Goal: Communication & Community: Ask a question

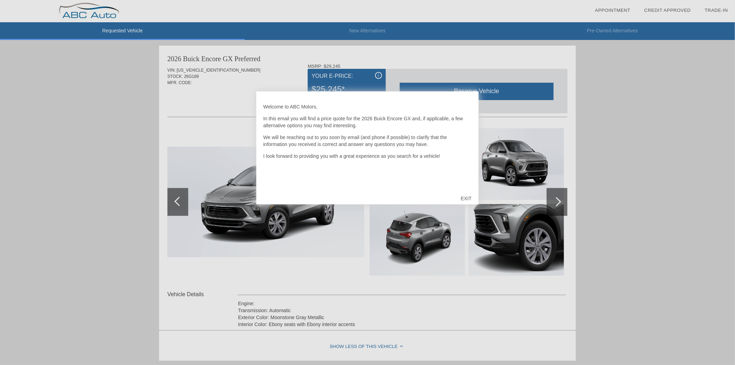
click at [461, 196] on div "EXIT" at bounding box center [466, 198] width 25 height 21
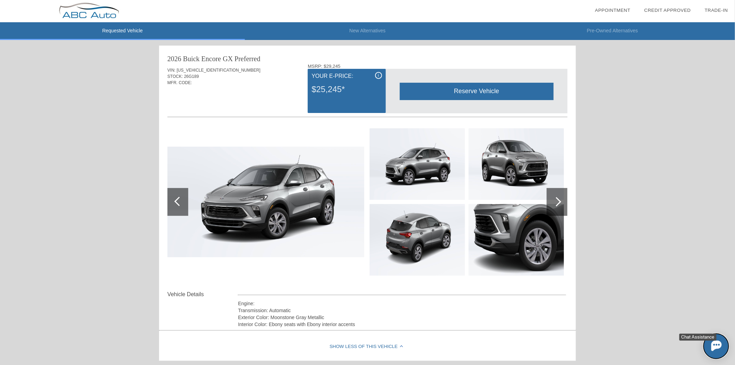
click at [716, 344] on img at bounding box center [716, 345] width 10 height 10
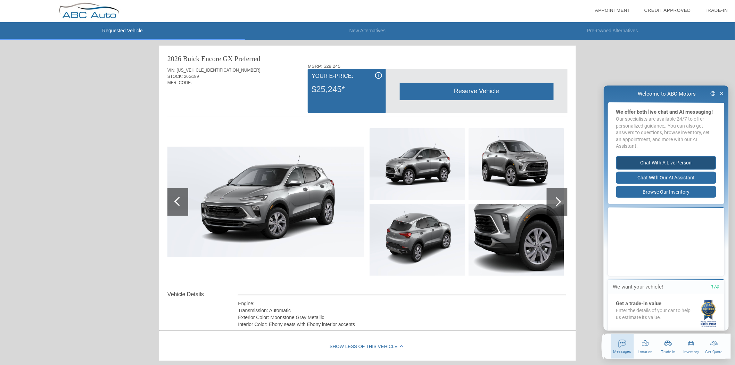
click at [682, 166] on button "Chat with a live person" at bounding box center [666, 163] width 100 height 14
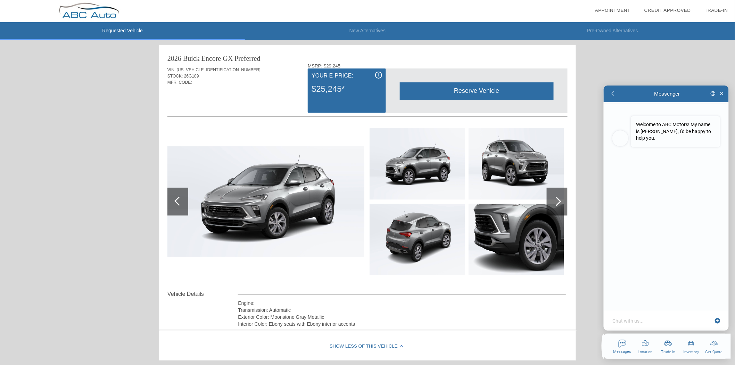
click at [643, 320] on textarea at bounding box center [662, 320] width 101 height 7
type textarea "x"
type textarea "H"
type textarea "x"
type textarea "Hi"
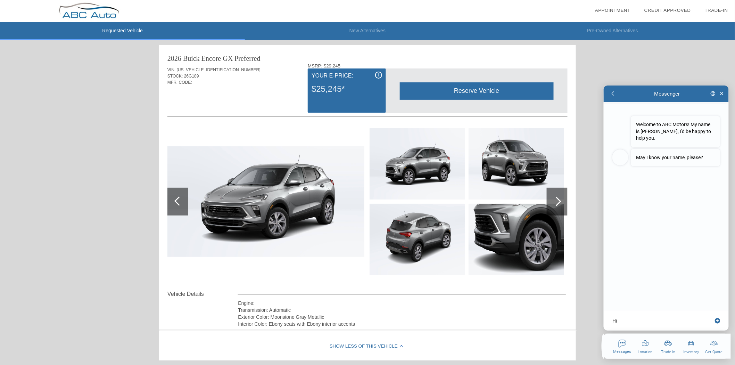
type textarea "x"
type textarea "Hi"
type textarea "x"
type textarea "Hi T"
type textarea "x"
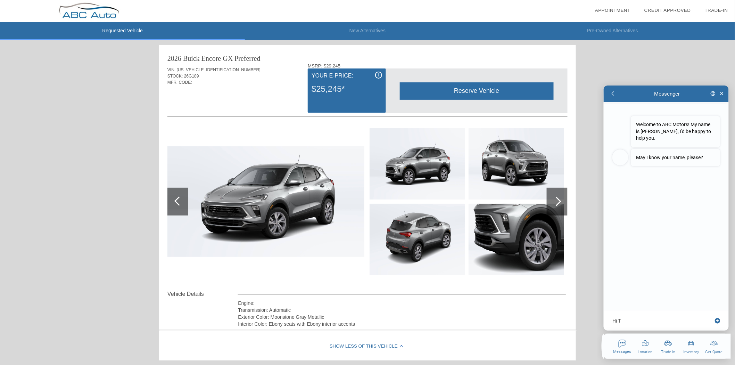
type textarea "Hi Th"
type textarea "x"
type textarea "Hi The"
type textarea "x"
type textarea "Hi Ther"
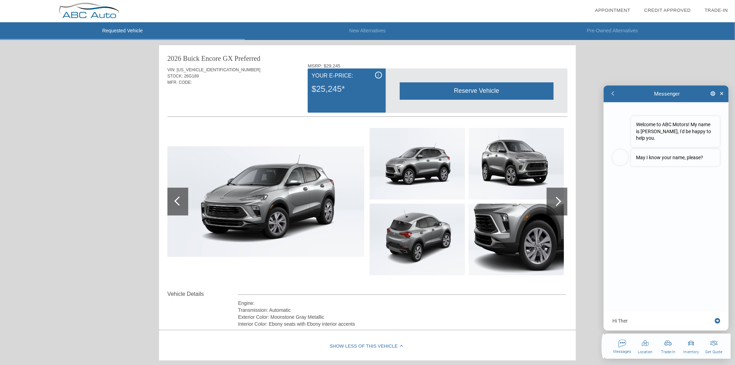
type textarea "x"
type textarea "Hi There"
type textarea "x"
type textarea "Hi Ther"
type textarea "x"
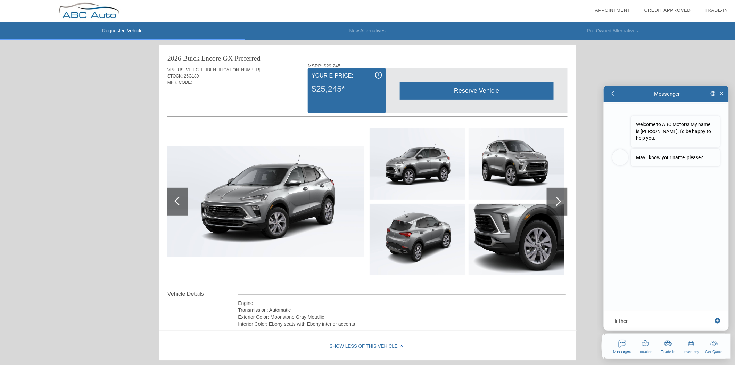
type textarea "Hi The"
type textarea "x"
type textarea "Hi Th"
type textarea "x"
type textarea "Hi T"
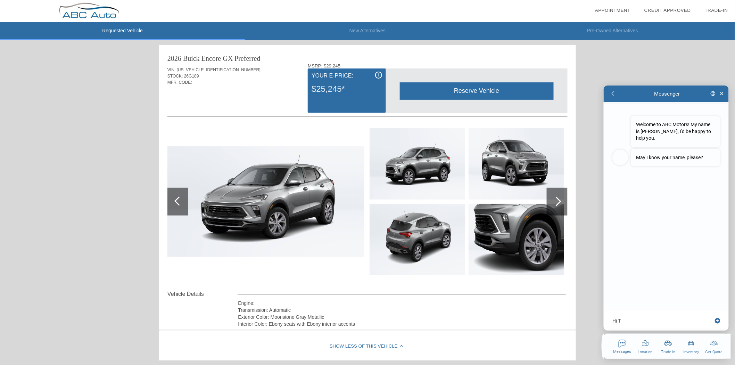
type textarea "x"
type textarea "Hi"
type textarea "x"
type textarea "Hi t"
type textarea "x"
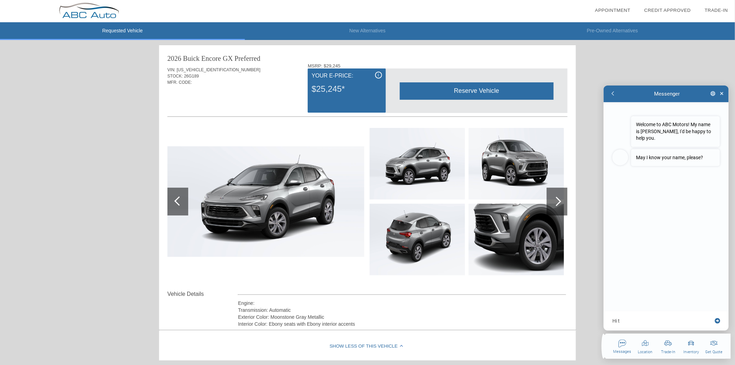
type textarea "Hi th"
type textarea "x"
type textarea "Hi the"
type textarea "x"
type textarea "Hi ther"
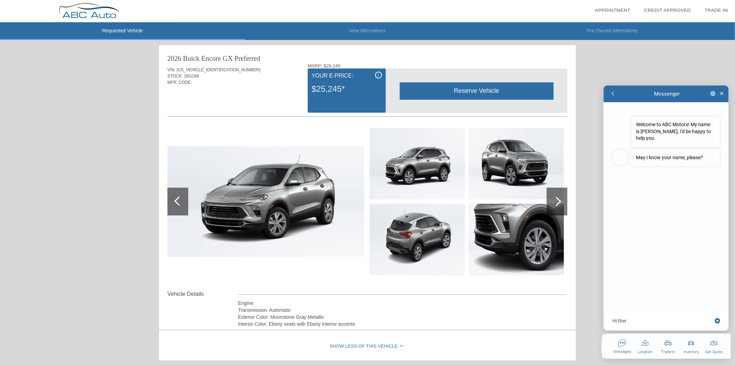
type textarea "x"
type textarea "Hi there"
type textarea "x"
type textarea "Hi there!"
type textarea "x"
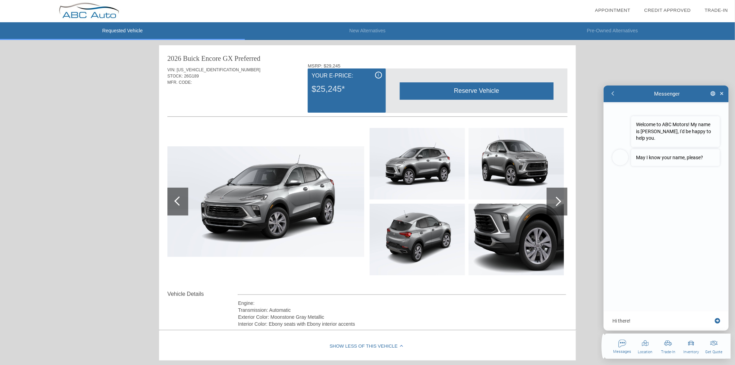
type textarea "Hi there!"
type textarea "x"
type textarea "Hi there! m"
type textarea "x"
type textarea "Hi there! my"
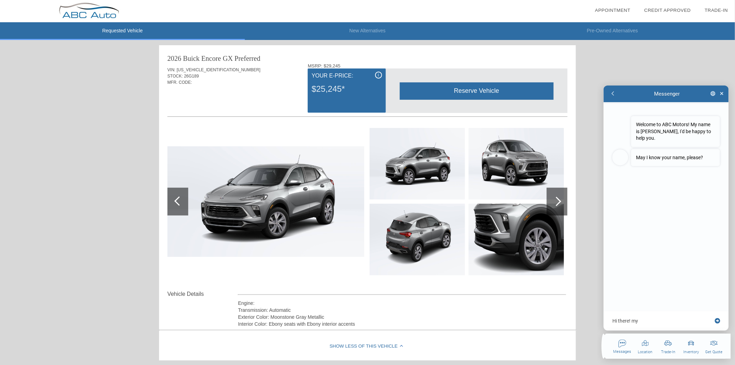
type textarea "x"
type textarea "Hi there! my"
type textarea "x"
type textarea "Hi there! my"
type textarea "x"
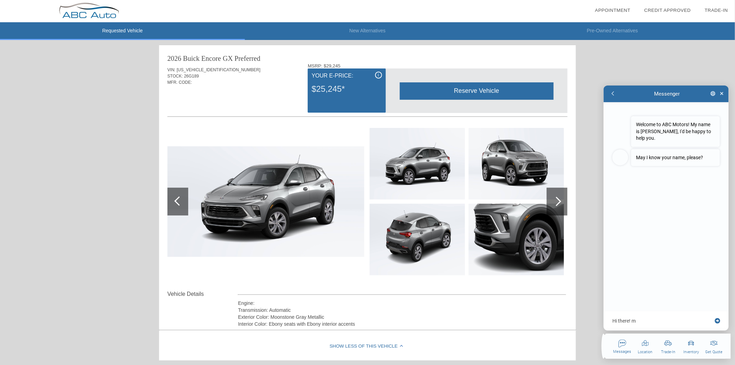
type textarea "Hi there!"
type textarea "x"
type textarea "Hi there!"
type textarea "x"
type textarea "Hi there!"
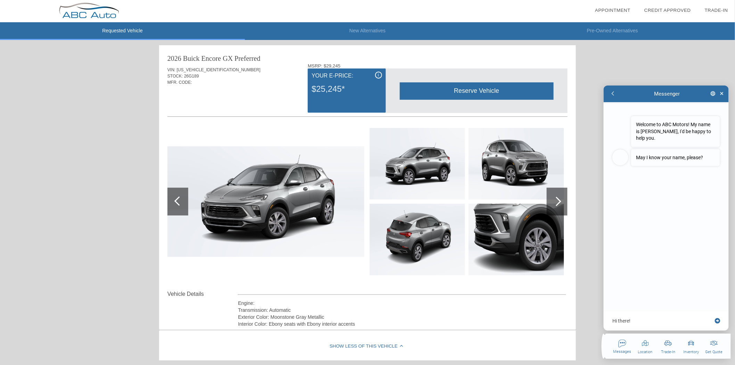
type textarea "x"
type textarea "Hi there! N"
type textarea "x"
type textarea "Hi there!"
type textarea "x"
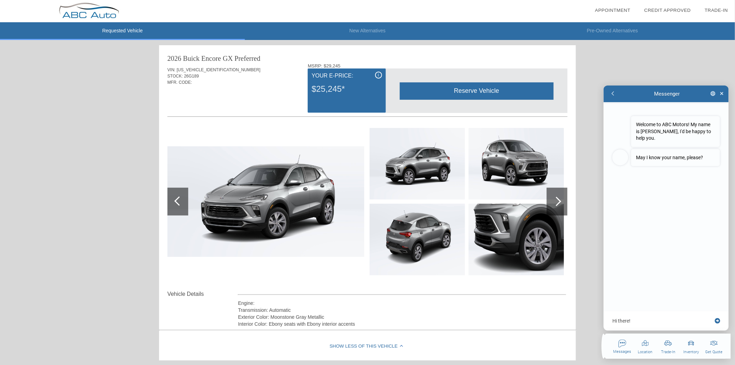
type textarea "Hi there! m"
type textarea "x"
type textarea "Hi there! my"
type textarea "x"
type textarea "Hi there! my"
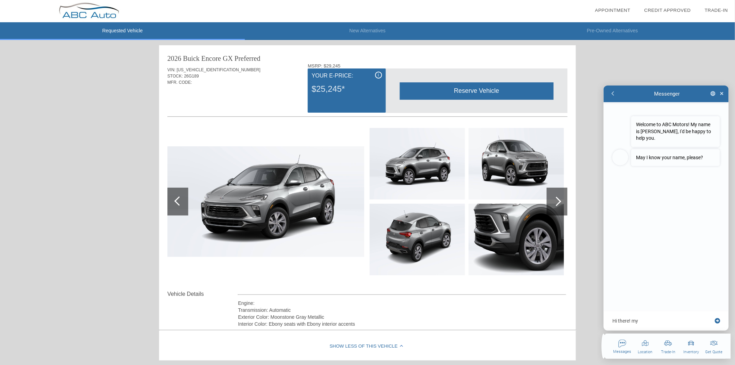
type textarea "x"
type textarea "Hi there! my"
type textarea "x"
type textarea "Hi there! m"
type textarea "x"
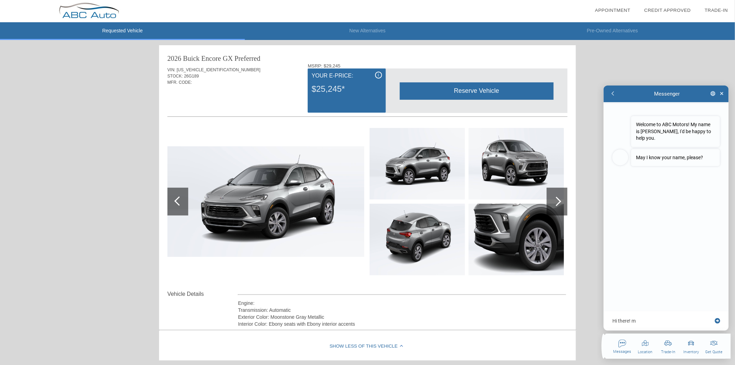
type textarea "Hi there!"
type textarea "x"
type textarea "Hi there! B"
type textarea "x"
type textarea "Hi there! Bi"
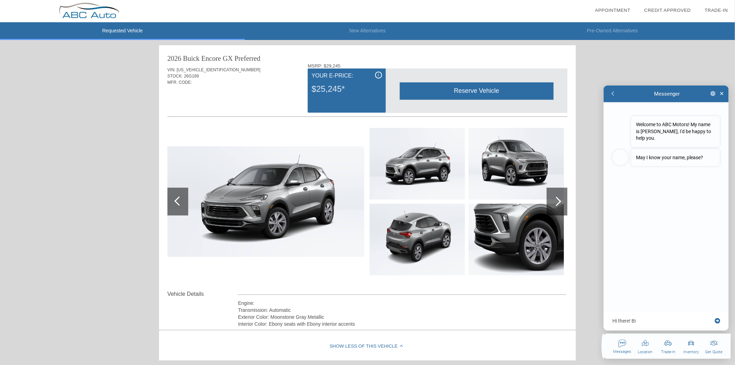
type textarea "x"
type textarea "Hi there! Bil"
type textarea "x"
type textarea "Hi there! Bill"
type textarea "x"
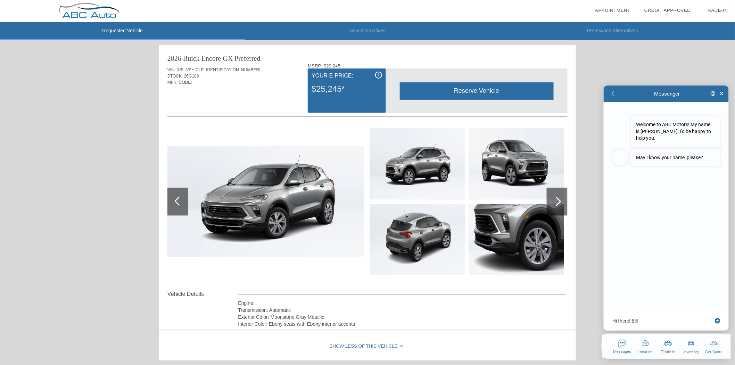
type textarea "Hi there! Bill"
type textarea "x"
type textarea "Hi there! [PERSON_NAME]"
type textarea "x"
type textarea "Hi there! Bill Va"
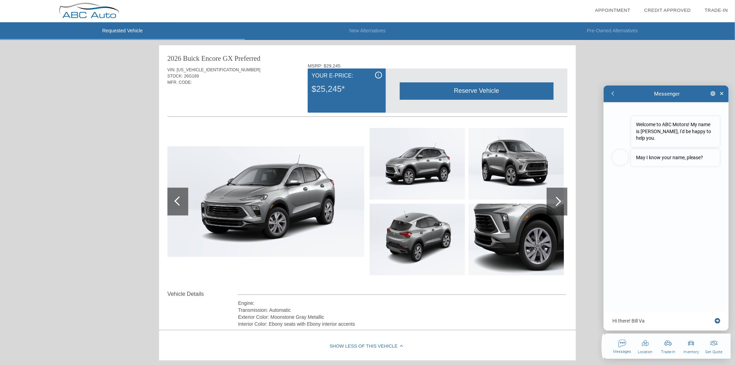
type textarea "x"
type textarea "Hi there! [PERSON_NAME]"
type textarea "x"
type textarea "Hi there! [PERSON_NAME]"
type textarea "x"
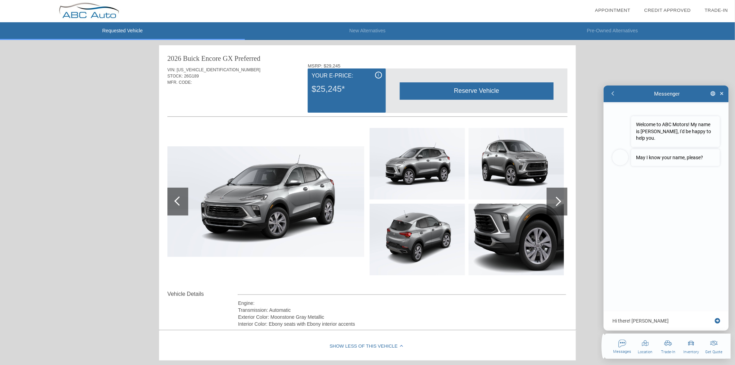
type textarea "Hi there! [PERSON_NAME]"
type textarea "x"
type textarea "Hi there! [PERSON_NAME]"
type textarea "x"
type textarea "Hi there! [PERSON_NAME]"
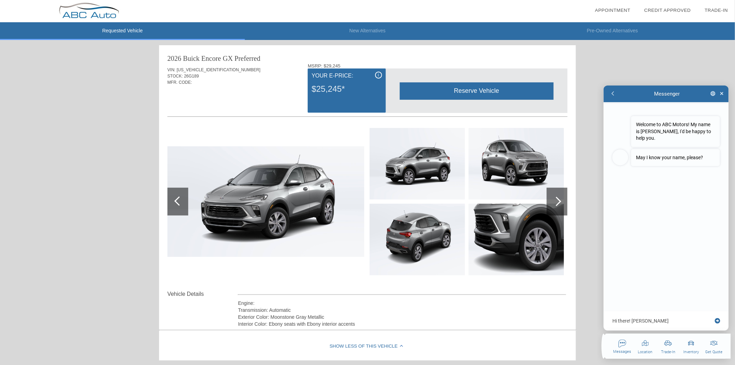
type textarea "x"
type textarea "Hi there! [PERSON_NAME]"
type textarea "x"
type textarea "Hi there! [PERSON_NAME]"
type textarea "x"
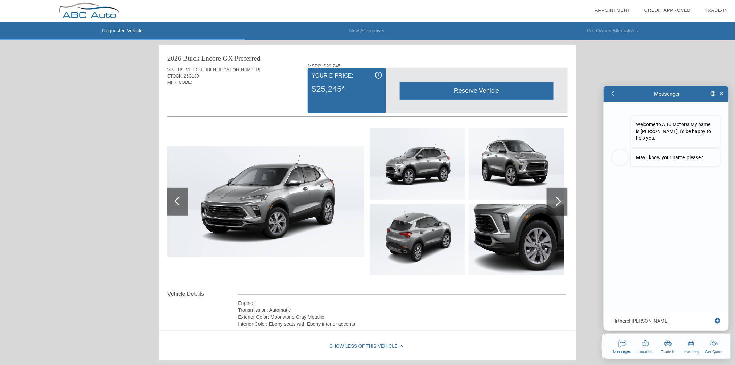
type textarea "Hi there! Bill Va"
type textarea "x"
type textarea "Hi there! [PERSON_NAME]"
type textarea "x"
type textarea "Hi there! Bill"
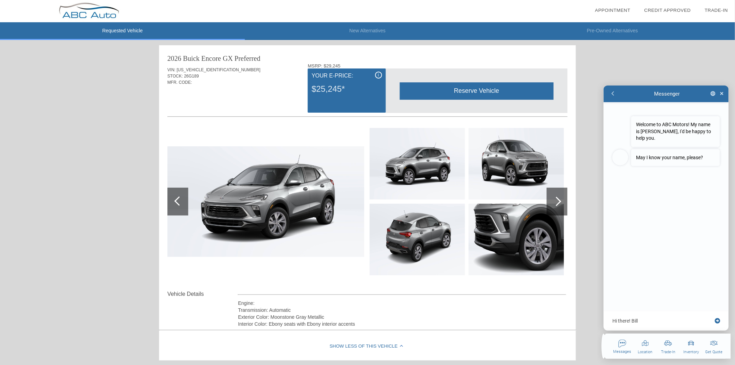
type textarea "x"
type textarea "Hi there! Bill"
type textarea "x"
type textarea "Hi there! Bil"
type textarea "x"
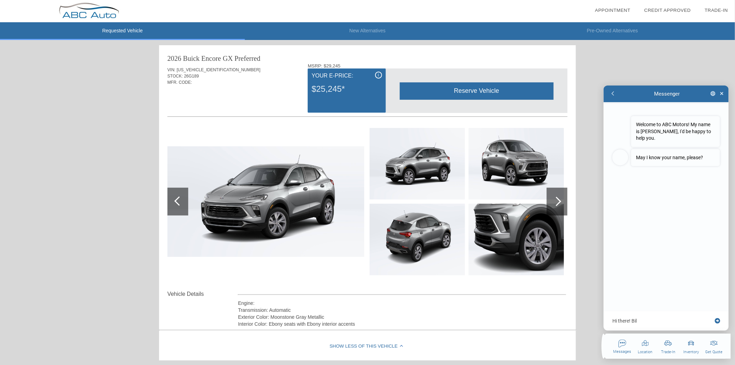
type textarea "Hi there! Bi"
type textarea "x"
type textarea "Hi there! B"
type textarea "x"
type textarea "Hi there!"
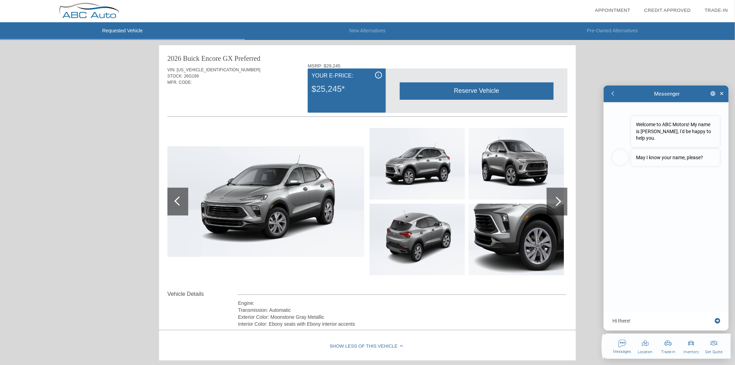
type textarea "x"
type textarea "Hi there! y"
type textarea "x"
type textarea "Hi there! ye"
type textarea "x"
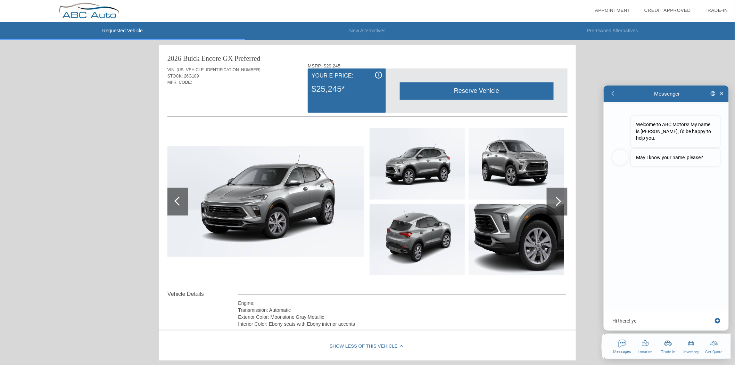
type textarea "Hi there! yes"
type textarea "x"
type textarea "Hi there! yes."
type textarea "x"
type textarea "Hi there! yes."
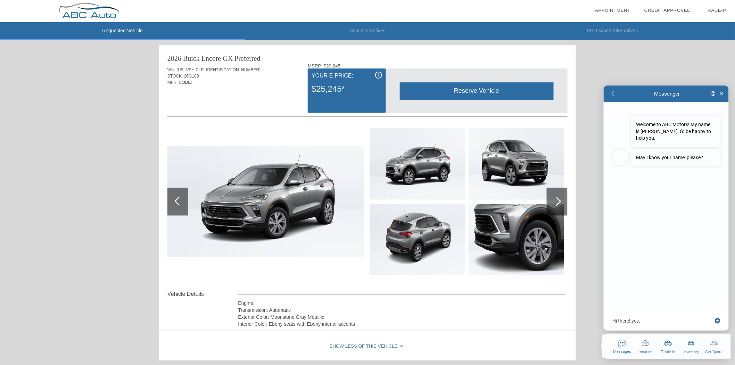
type textarea "x"
type textarea "Hi there! yes."
type textarea "x"
type textarea "Hi there! yes"
type textarea "x"
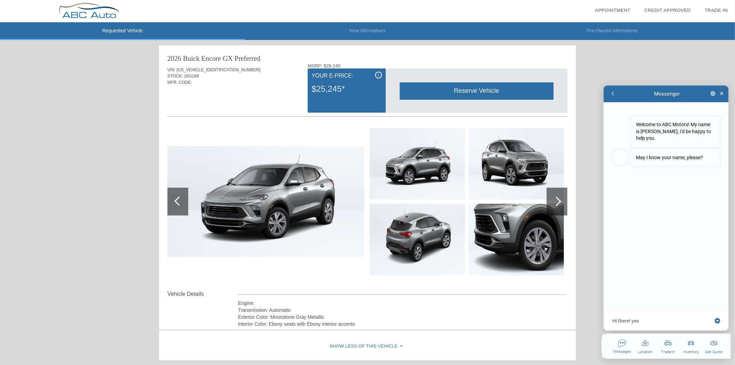
type textarea "Hi there! yes"
click at [658, 318] on textarea "Hi there! yes" at bounding box center [662, 320] width 101 height 7
type textarea "x"
type textarea "B"
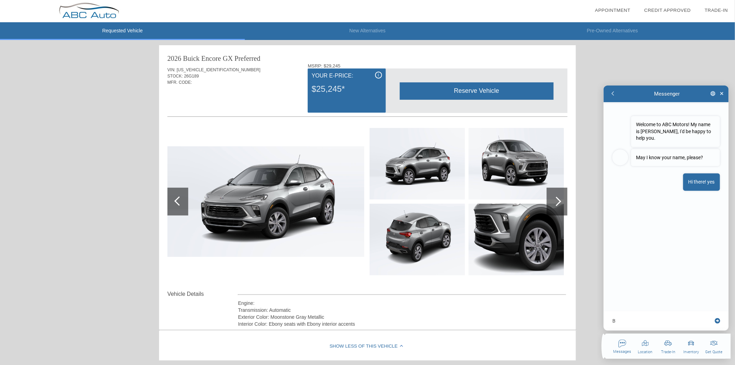
type textarea "x"
type textarea "Bi"
type textarea "x"
type textarea "Bil"
type textarea "x"
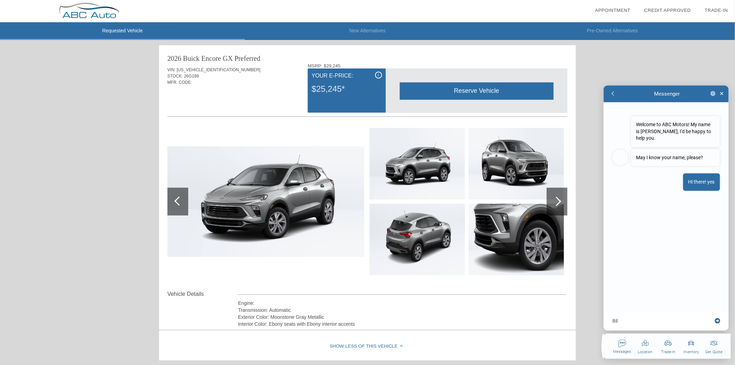
type textarea "Bill"
type textarea "x"
click at [677, 318] on textarea at bounding box center [662, 320] width 101 height 7
type textarea "x"
type textarea "i"
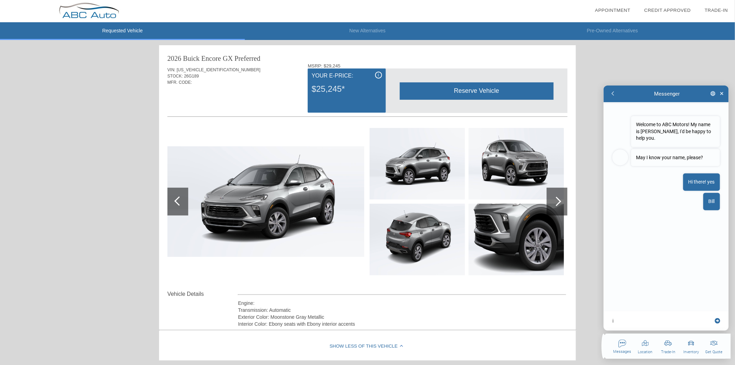
type textarea "x"
type textarea "i'"
type textarea "x"
type textarea "i'm"
type textarea "x"
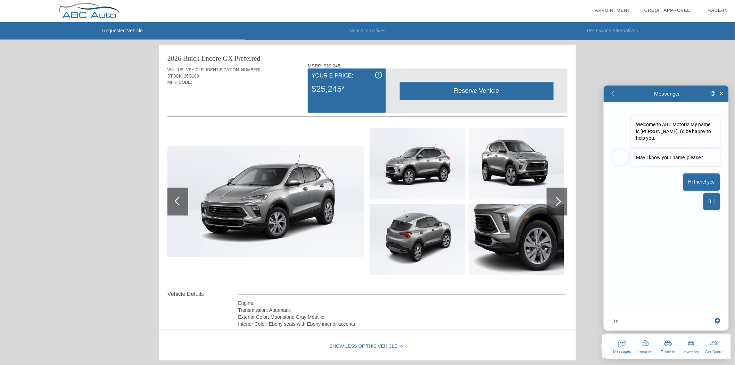
type textarea "i'm"
type textarea "x"
type textarea "i'm i"
type textarea "x"
type textarea "i'm in"
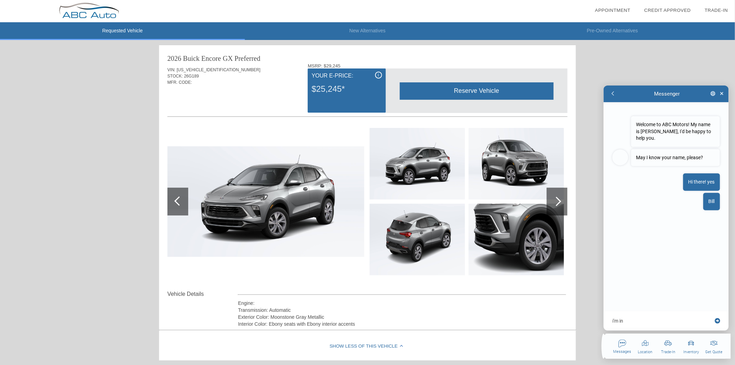
type textarea "x"
type textarea "i'm int"
type textarea "x"
type textarea "i'm inte"
type textarea "x"
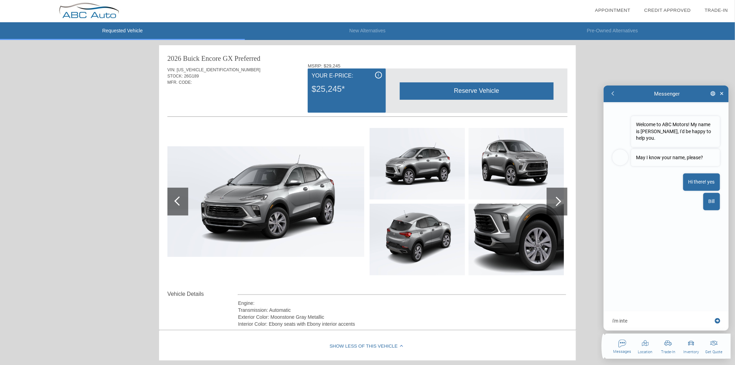
type textarea "i'm inter"
type textarea "x"
type textarea "i'm intere"
type textarea "x"
type textarea "i'm interes"
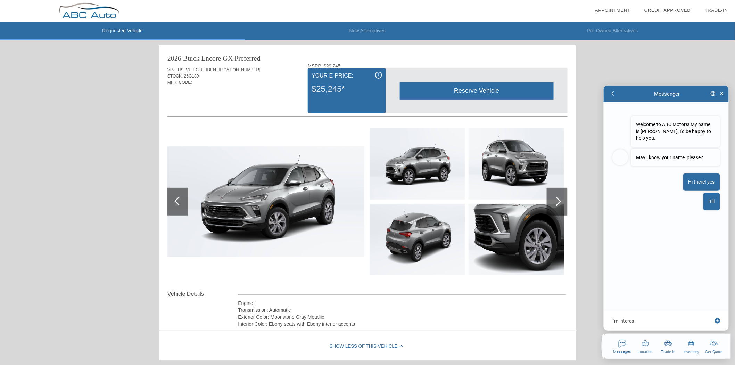
type textarea "x"
type textarea "i'm interest"
type textarea "x"
type textarea "i'm intereste"
type textarea "x"
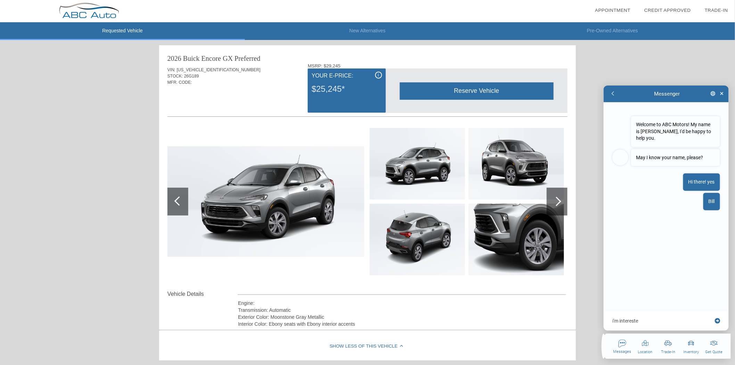
type textarea "i'm interested"
type textarea "x"
type textarea "i'm interested"
type textarea "x"
type textarea "i'm interested i"
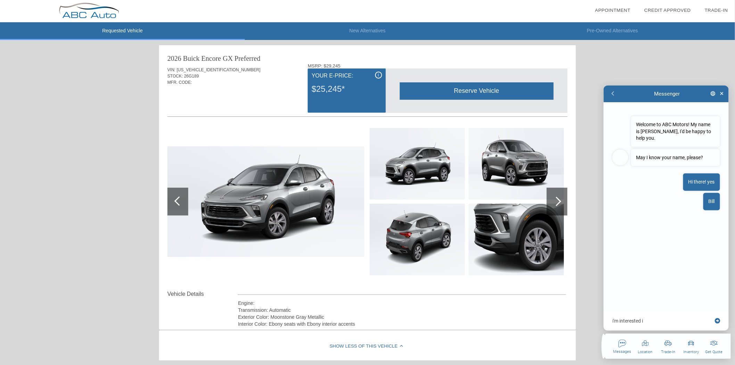
type textarea "x"
type textarea "i'm interested in"
type textarea "x"
type textarea "i'm interested in"
type textarea "x"
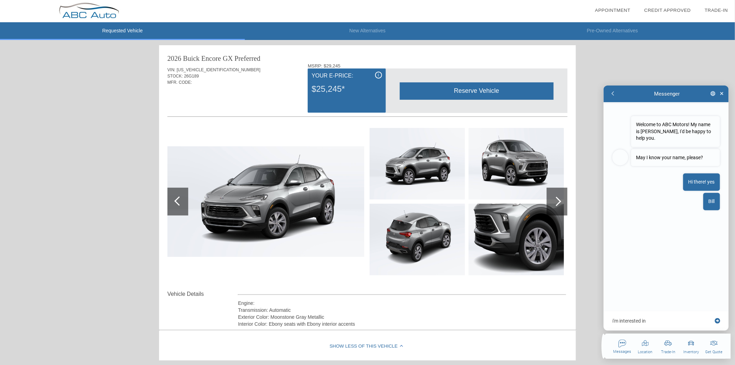
type textarea "i'm interested in t"
type textarea "x"
type textarea "i'm interested in th"
type textarea "x"
type textarea "i'm interested in thi"
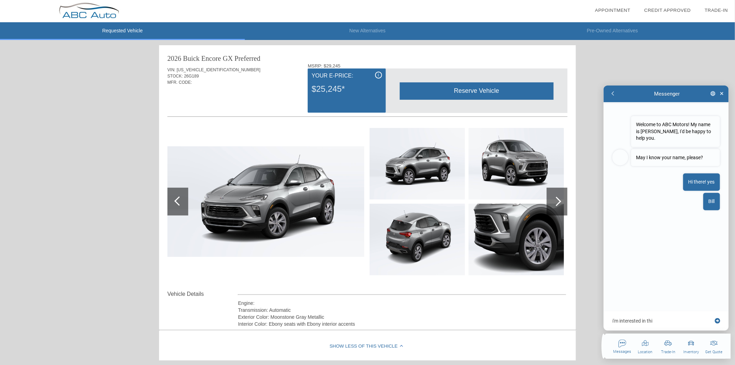
type textarea "x"
type textarea "i'm interested in this"
type textarea "x"
type textarea "i'm interested in this"
type textarea "x"
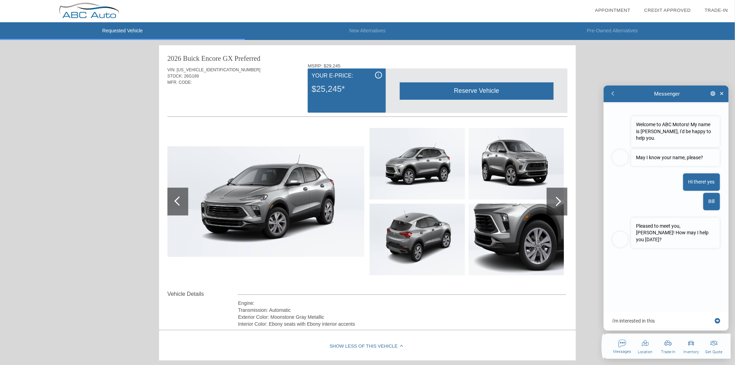
type textarea "i'm interested in this"
type textarea "x"
type textarea "i'm interested in thi"
type textarea "x"
type textarea "i'm interested in th"
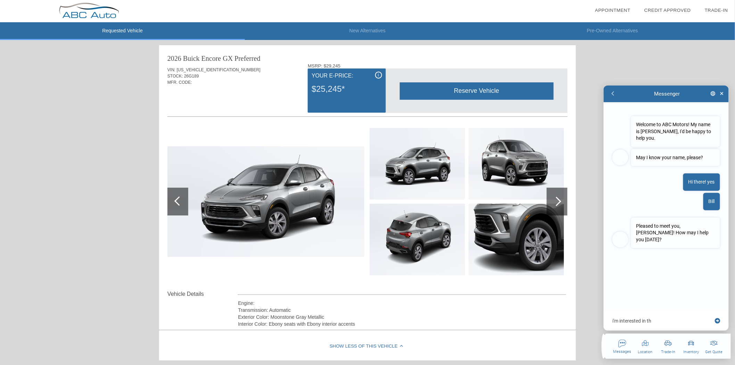
type textarea "x"
type textarea "i'm interested in t"
type textarea "x"
type textarea "i'm interested in"
type textarea "x"
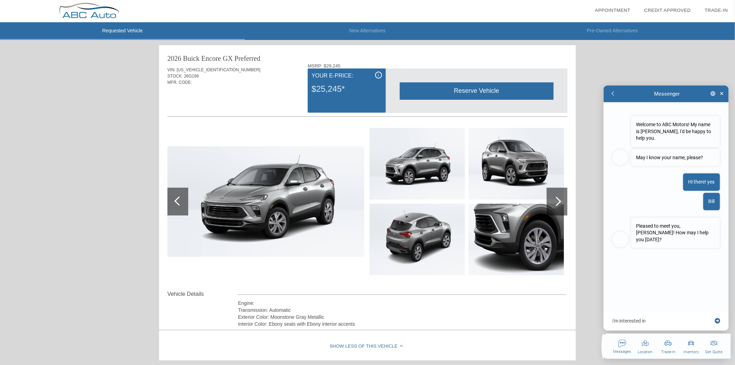
type textarea "i'm interested in"
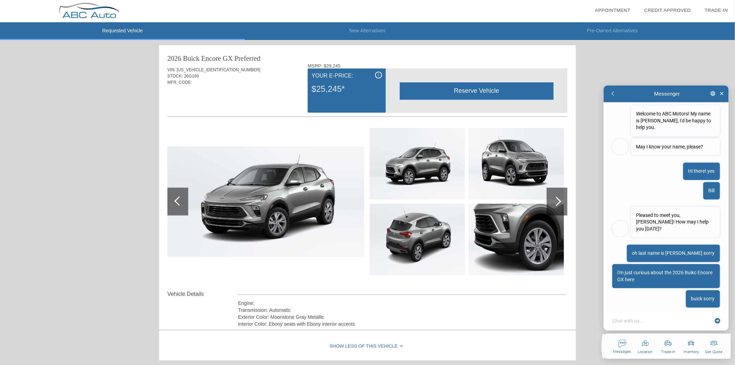
scroll to position [16, 0]
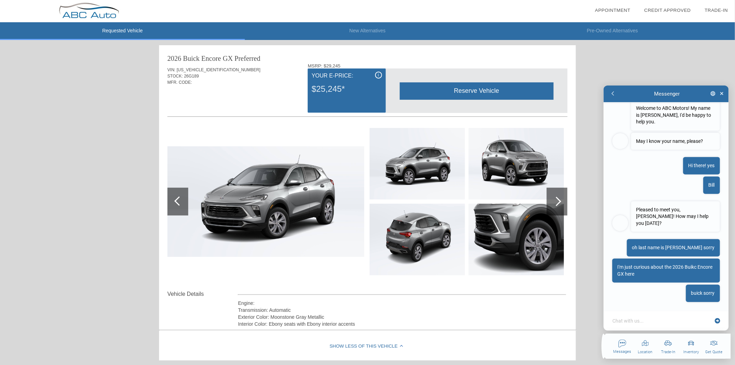
click at [636, 320] on textarea at bounding box center [662, 320] width 101 height 7
click at [561, 201] on div at bounding box center [557, 202] width 21 height 28
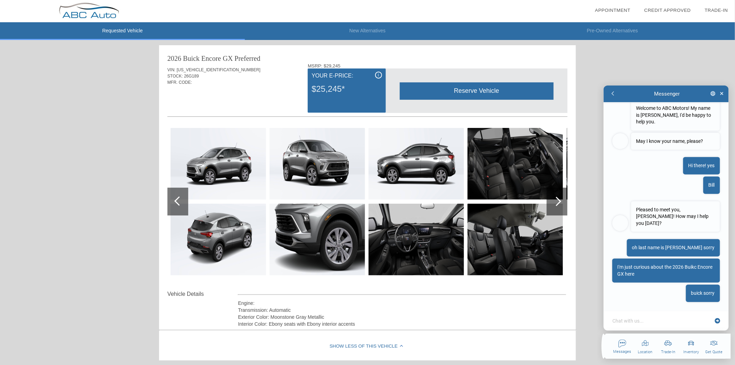
click at [561, 201] on div at bounding box center [557, 202] width 21 height 28
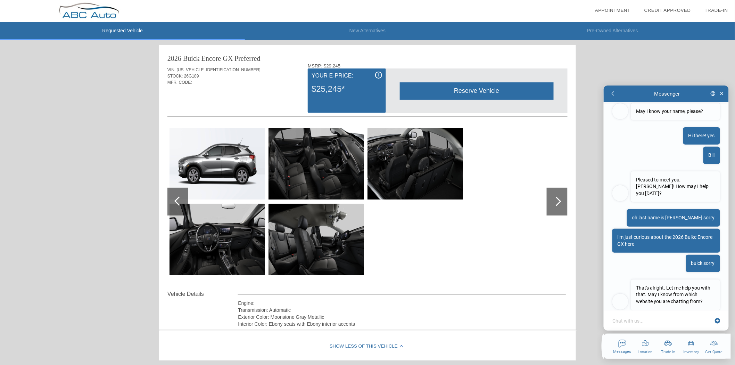
scroll to position [55, 0]
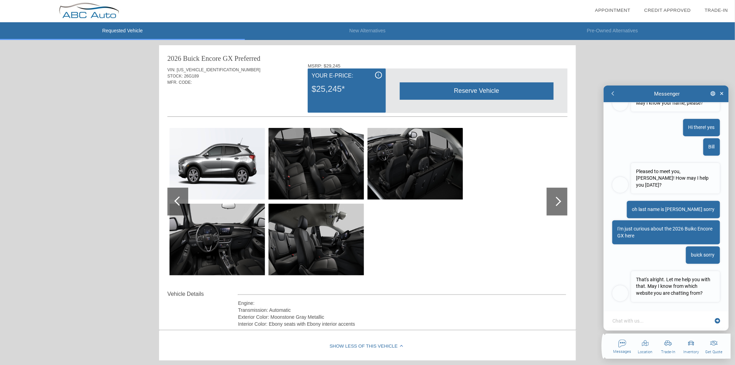
click at [664, 316] on div "Chat with us..." at bounding box center [665, 320] width 125 height 20
click at [664, 323] on textarea at bounding box center [662, 320] width 101 height 7
click at [659, 320] on textarea at bounding box center [662, 320] width 101 height 7
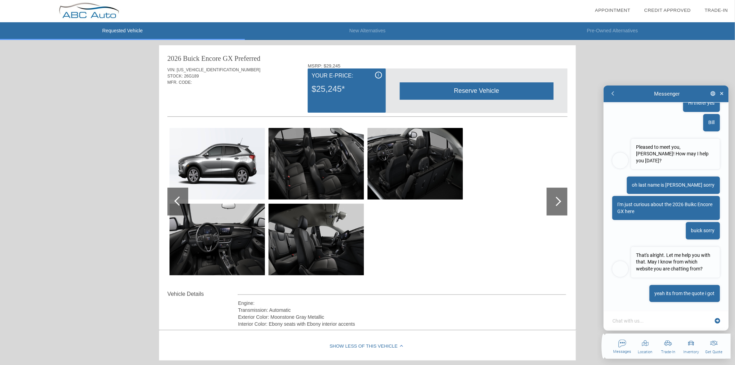
click at [631, 320] on textarea at bounding box center [662, 320] width 101 height 7
paste textarea "[URL][DOMAIN_NAME]"
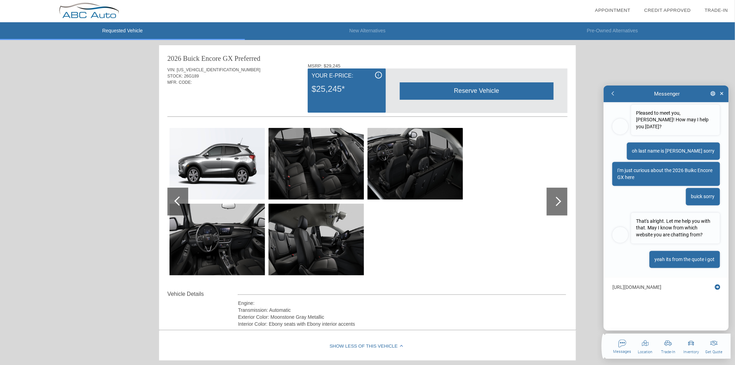
click at [175, 200] on div at bounding box center [178, 200] width 9 height 9
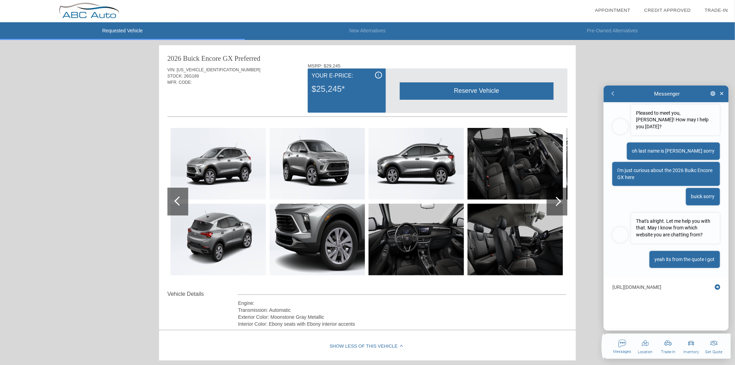
click at [175, 200] on div at bounding box center [178, 200] width 9 height 9
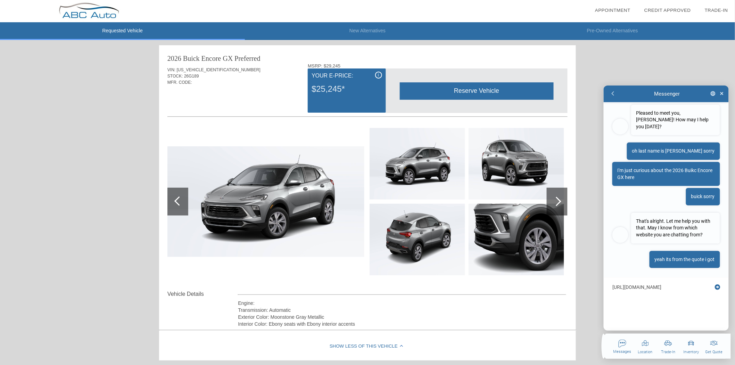
click at [635, 320] on textarea "[URL][DOMAIN_NAME]" at bounding box center [662, 303] width 101 height 41
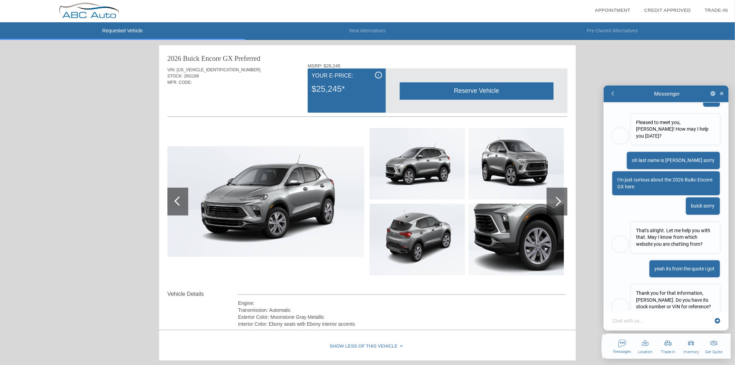
scroll to position [117, 0]
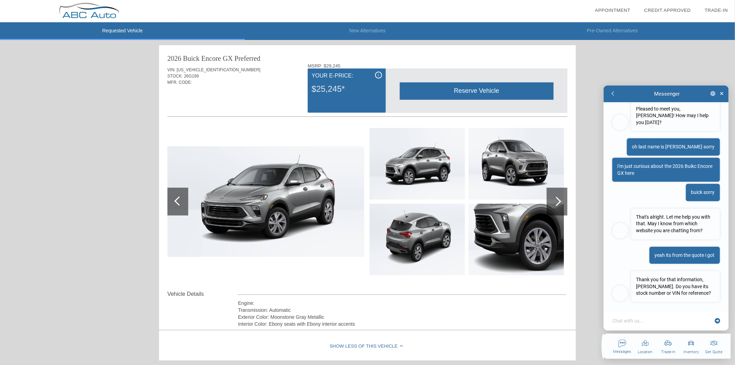
click at [650, 318] on textarea at bounding box center [662, 320] width 101 height 7
drag, startPoint x: 220, startPoint y: 70, endPoint x: 177, endPoint y: 71, distance: 42.4
click at [177, 71] on div "VIN: [US_VEHICLE_IDENTIFICATION_NUMBER]" at bounding box center [367, 70] width 400 height 6
copy span "[US_VEHICLE_IDENTIFICATION_NUMBER]"
click at [645, 324] on div "yeah! Chat with us..." at bounding box center [665, 320] width 125 height 20
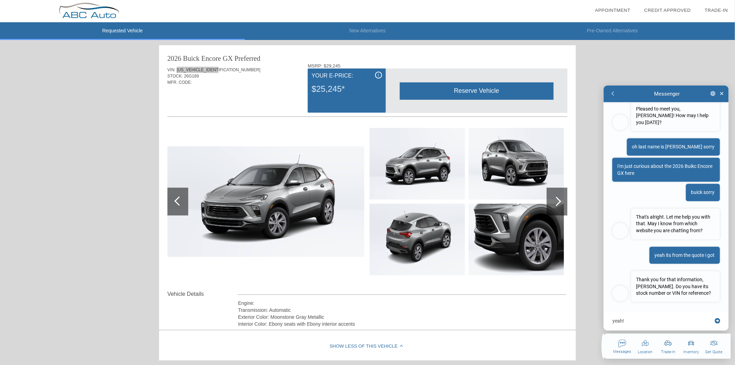
click at [643, 321] on textarea "yeah!" at bounding box center [662, 320] width 101 height 7
paste textarea "[US_VEHICLE_IDENTIFICATION_NUMBER]"
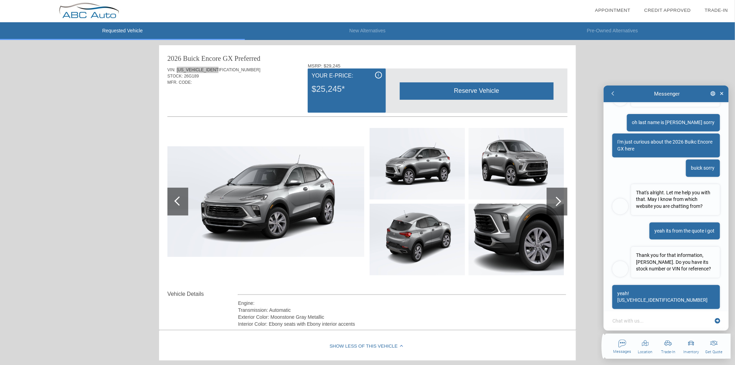
click at [650, 318] on textarea at bounding box center [662, 320] width 101 height 7
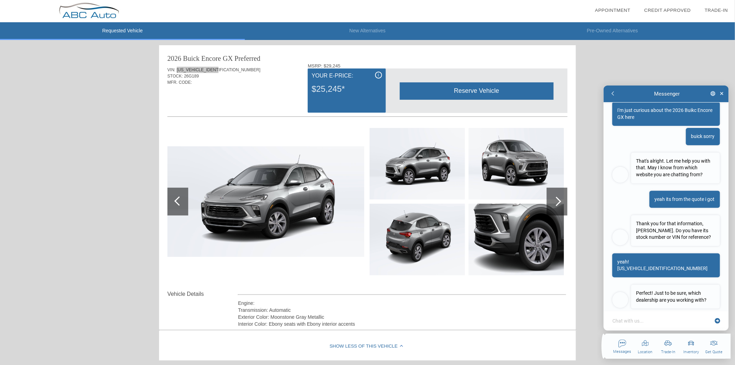
click at [675, 321] on textarea at bounding box center [662, 320] width 101 height 7
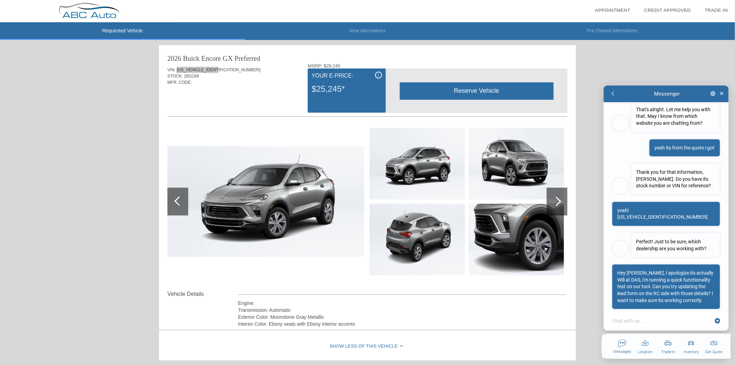
scroll to position [225, 0]
click at [649, 320] on textarea at bounding box center [662, 320] width 101 height 7
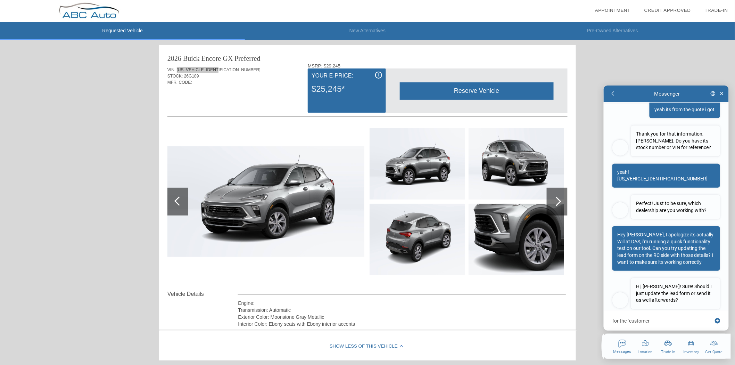
click at [662, 318] on textarea "for the "customer" at bounding box center [662, 320] width 101 height 7
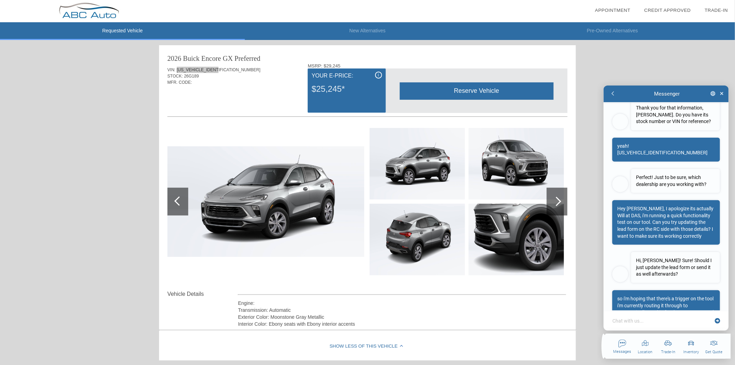
scroll to position [314, 0]
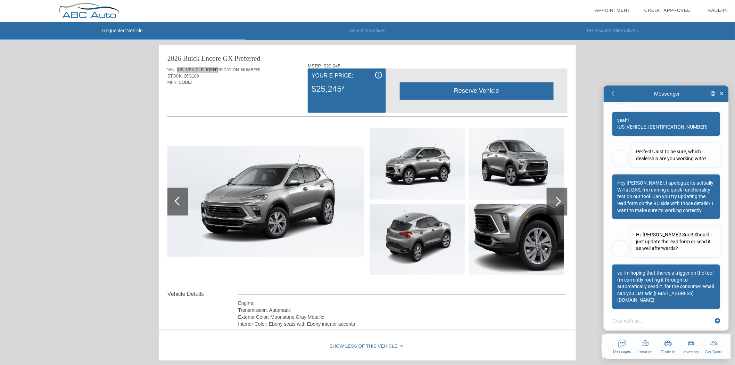
click at [643, 320] on textarea at bounding box center [662, 320] width 101 height 7
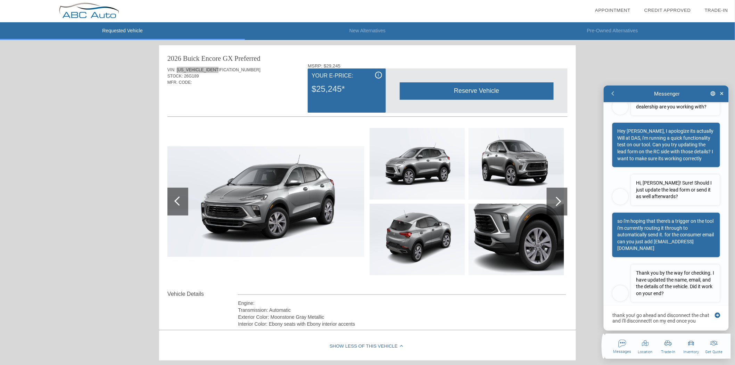
scroll to position [5, 0]
click at [636, 320] on textarea "thank you! go ahead and disconnect the chat and i'll disconnect on my end once …" at bounding box center [662, 317] width 101 height 13
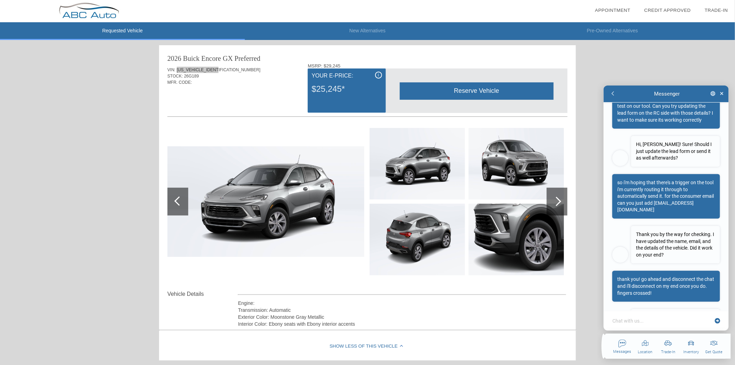
scroll to position [436, 0]
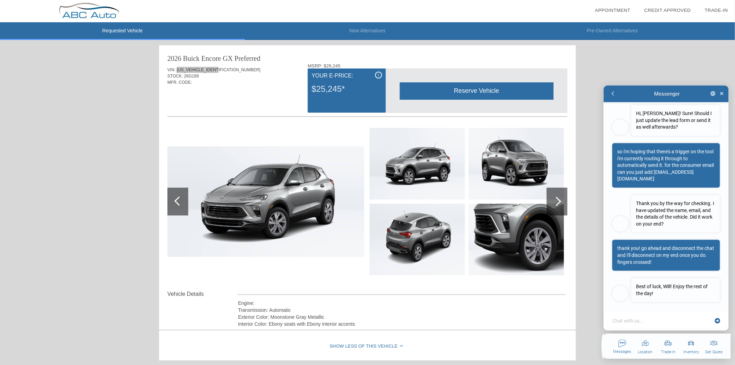
click at [650, 322] on textarea at bounding box center [662, 320] width 101 height 7
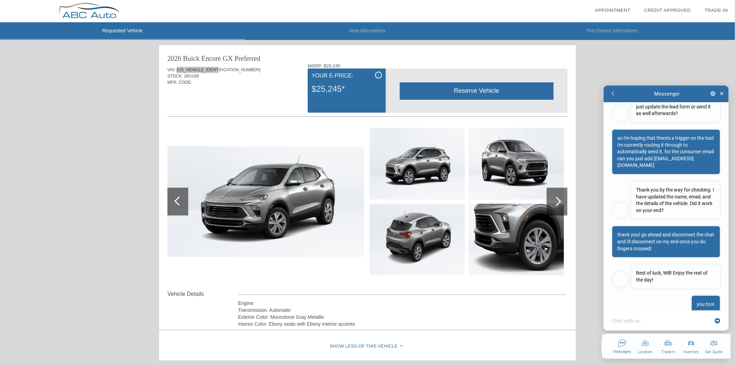
scroll to position [460, 0]
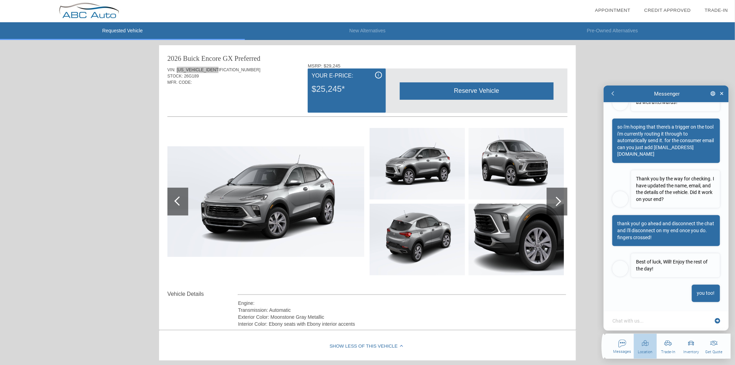
click at [648, 349] on div "button" at bounding box center [645, 349] width 23 height 25
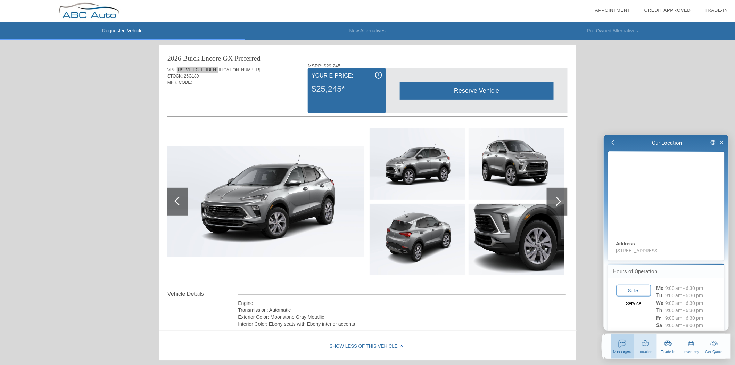
click at [611, 348] on div "button" at bounding box center [622, 349] width 23 height 25
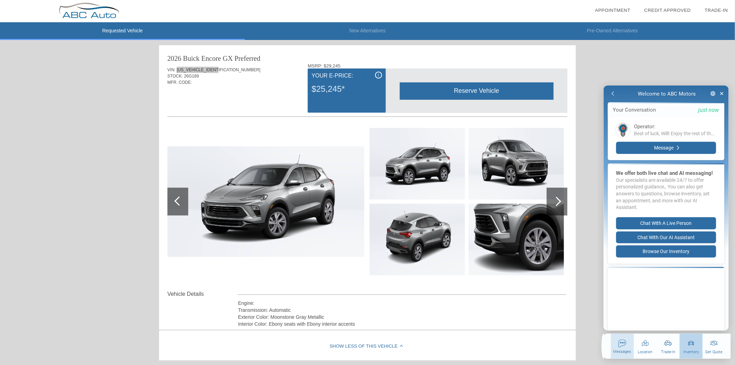
click at [688, 348] on div "button" at bounding box center [690, 349] width 23 height 25
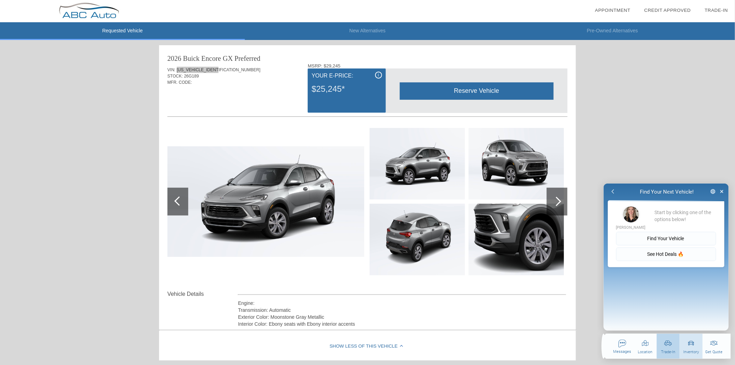
click at [667, 350] on div "button" at bounding box center [667, 349] width 23 height 25
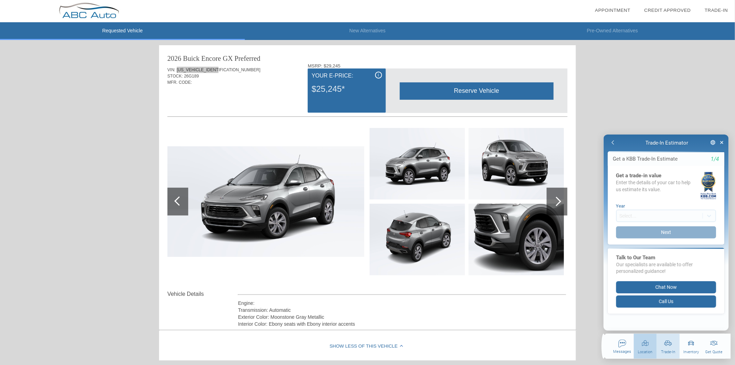
click at [641, 349] on div "button" at bounding box center [645, 349] width 23 height 25
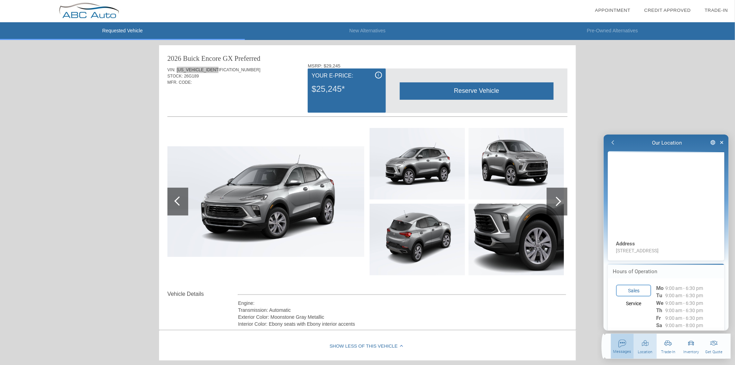
click at [618, 349] on div "button" at bounding box center [622, 349] width 23 height 25
